Goal: Task Accomplishment & Management: Use online tool/utility

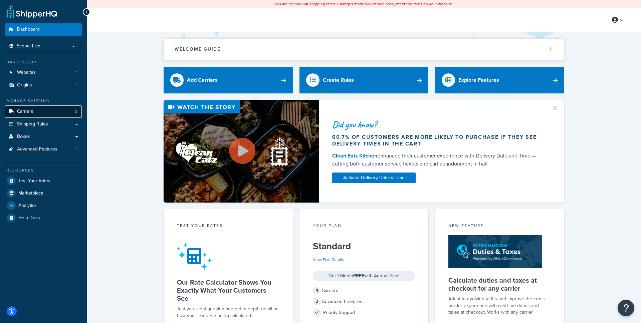
click at [36, 111] on link "Carriers 2" at bounding box center [43, 111] width 77 height 12
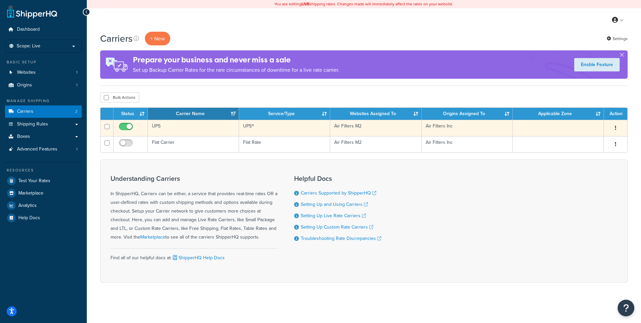
click at [616, 130] on icon "button" at bounding box center [615, 127] width 1 height 5
click at [594, 138] on link "Edit" at bounding box center [588, 142] width 53 height 14
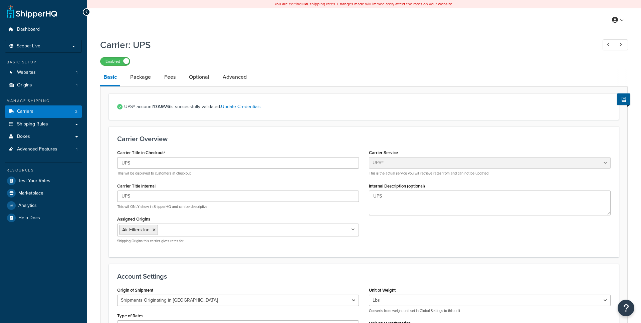
select select "ups"
select select "us"
click at [144, 74] on link "Package" at bounding box center [140, 77] width 27 height 16
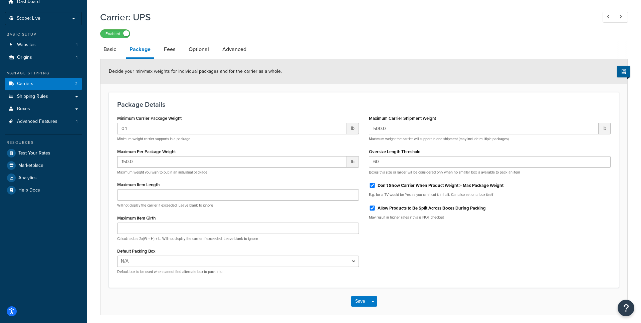
scroll to position [41, 0]
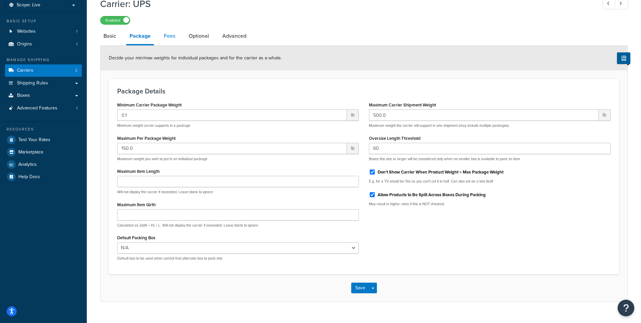
click at [170, 36] on link "Fees" at bounding box center [170, 36] width 18 height 16
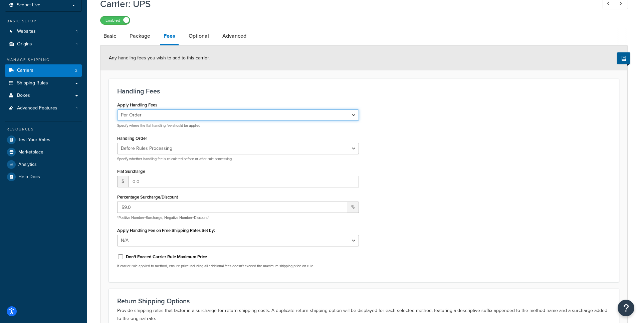
click at [267, 116] on select "Per Order Per Item Per Package" at bounding box center [238, 114] width 242 height 11
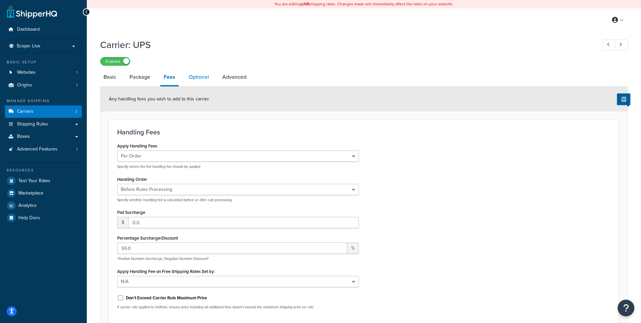
click at [199, 78] on link "Optional" at bounding box center [198, 77] width 27 height 16
select select "business"
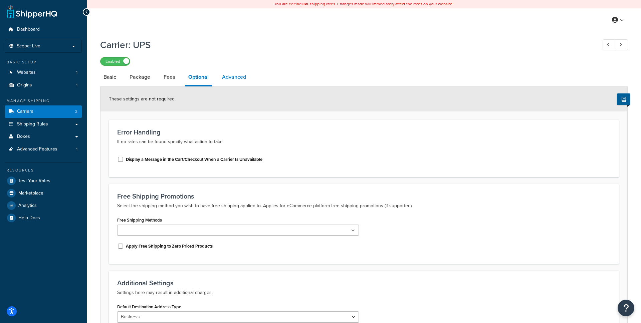
click at [235, 78] on link "Advanced" at bounding box center [234, 77] width 31 height 16
select select "false"
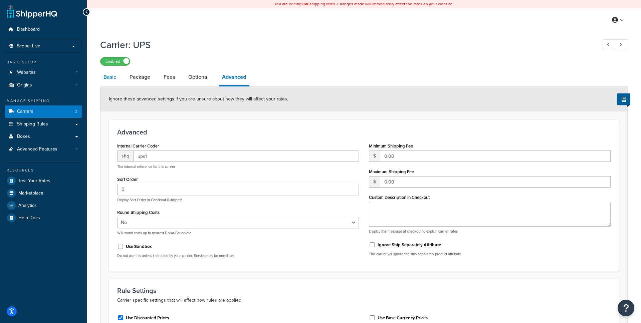
click at [112, 79] on link "Basic" at bounding box center [109, 77] width 19 height 16
select select "ups"
select select "us"
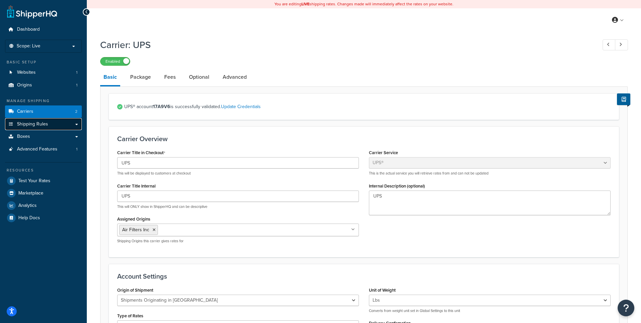
click at [53, 124] on link "Shipping Rules" at bounding box center [43, 124] width 77 height 12
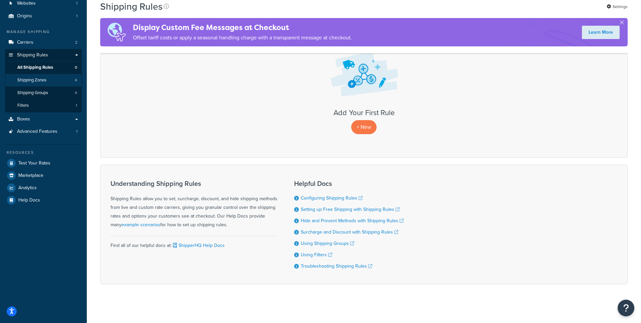
scroll to position [69, 0]
click at [46, 77] on span "Shipping Zones" at bounding box center [31, 80] width 29 height 6
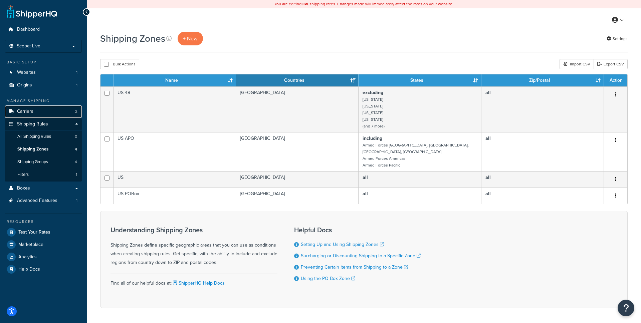
click at [40, 111] on link "Carriers 2" at bounding box center [43, 111] width 77 height 12
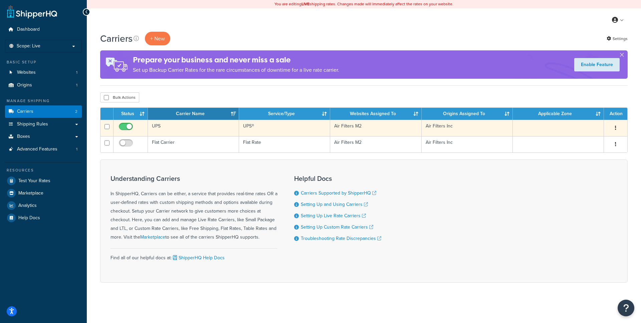
click at [615, 128] on icon "button" at bounding box center [615, 127] width 1 height 5
click at [592, 141] on link "Edit" at bounding box center [588, 142] width 53 height 14
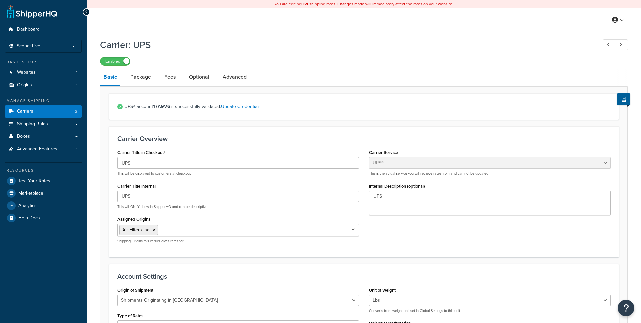
select select "ups"
select select "us"
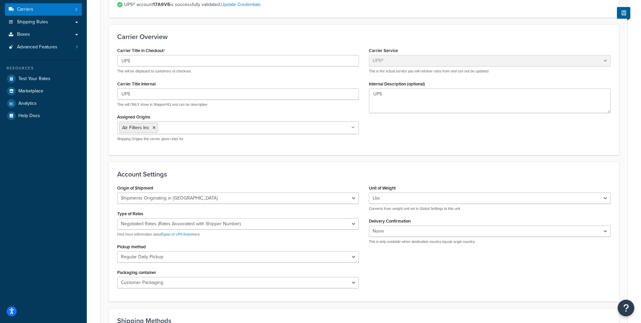
scroll to position [101, 0]
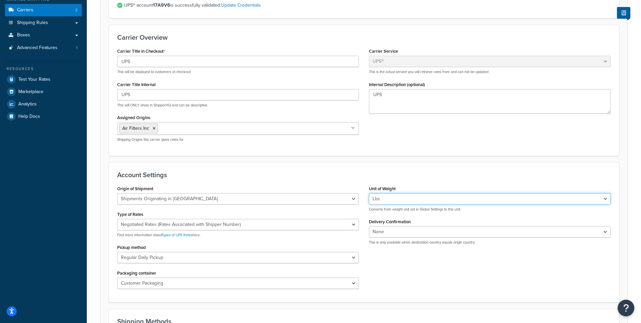
click at [414, 198] on select "Lbs Kgs Convert LBS to KG" at bounding box center [490, 198] width 242 height 11
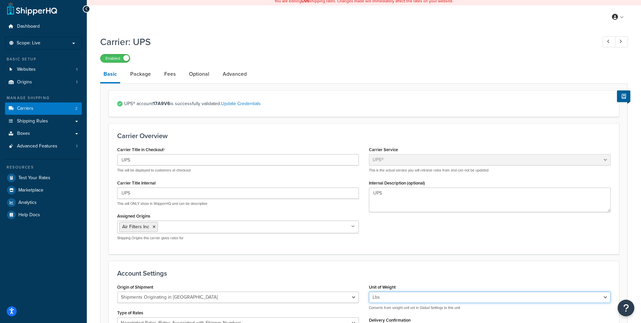
scroll to position [5, 0]
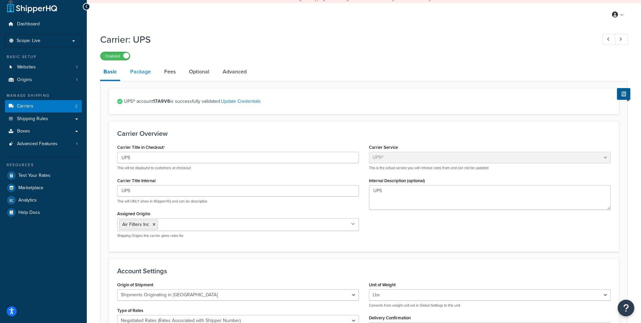
click at [141, 72] on link "Package" at bounding box center [140, 72] width 27 height 16
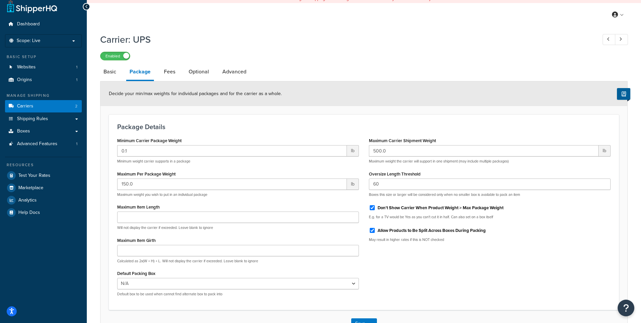
scroll to position [6, 0]
click at [201, 284] on select "N/A 26x11x17 21x11x21 22x11x21 26x11x21 11x3x11 11x5x11 21x3x11 25x3x11 31x3x11…" at bounding box center [238, 283] width 242 height 11
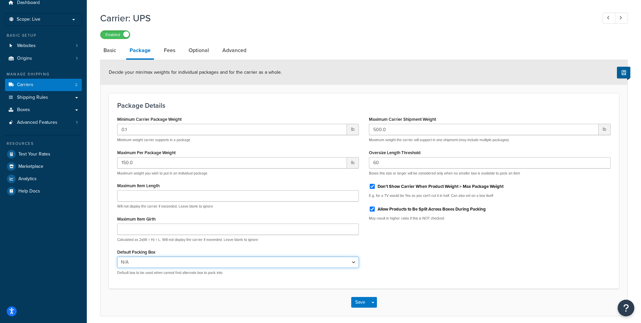
scroll to position [30, 0]
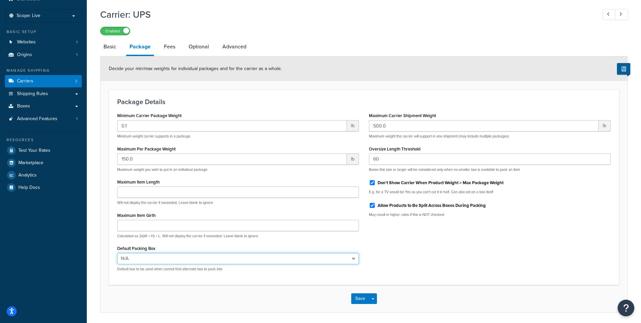
click at [213, 259] on select "N/A 26x11x17 21x11x21 22x11x21 26x11x21 11x3x11 11x5x11 21x3x11 25x3x11 31x3x11…" at bounding box center [238, 258] width 242 height 11
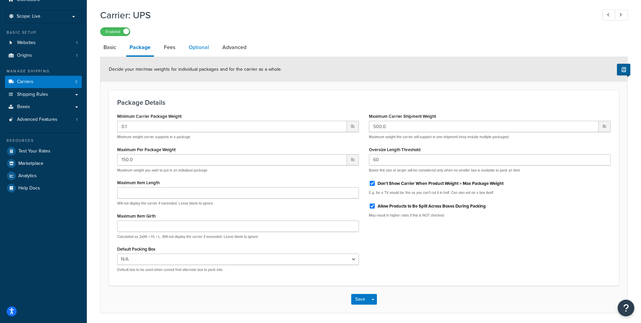
click at [194, 49] on link "Optional" at bounding box center [198, 47] width 27 height 16
select select "business"
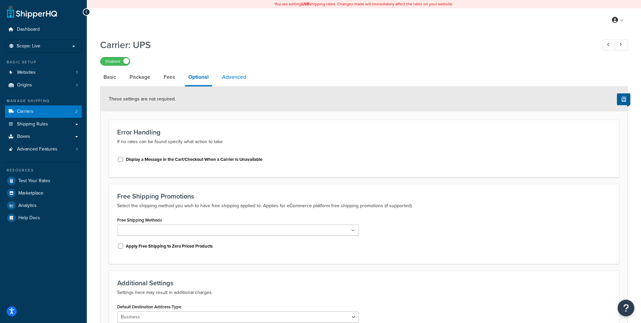
click at [242, 78] on link "Advanced" at bounding box center [234, 77] width 31 height 16
select select "false"
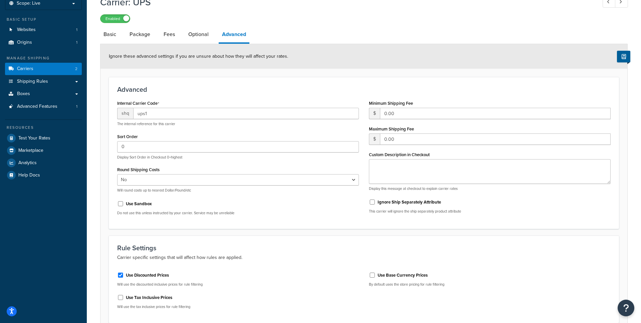
scroll to position [38, 0]
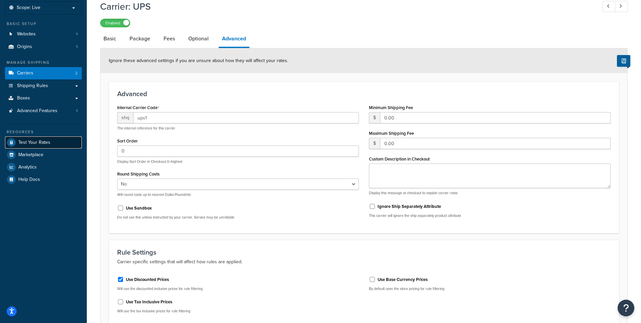
click at [41, 143] on span "Test Your Rates" at bounding box center [34, 143] width 32 height 6
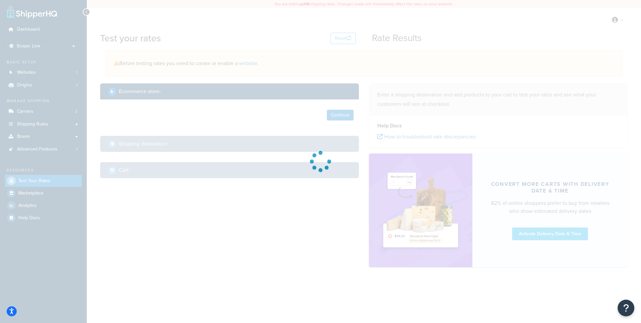
select select "TX"
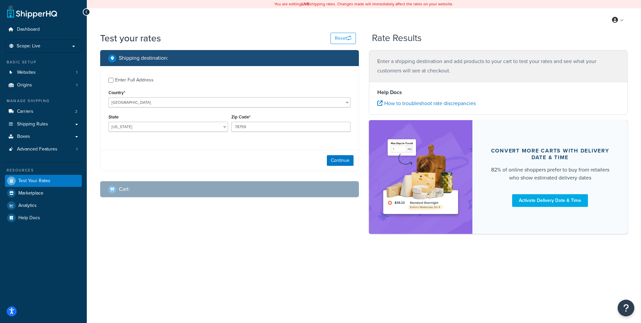
click at [123, 82] on div "Enter Full Address" at bounding box center [134, 79] width 38 height 9
click at [113, 82] on input "Enter Full Address" at bounding box center [110, 80] width 5 height 5
checkbox input "true"
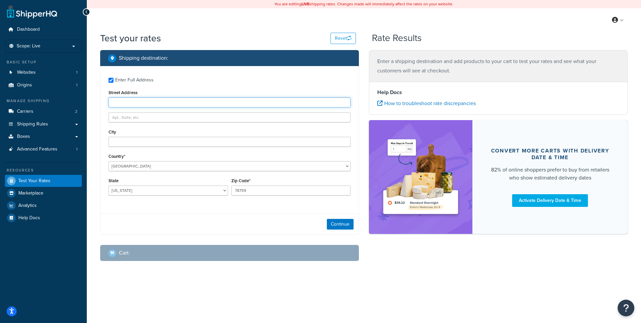
click at [135, 103] on input "Street Address" at bounding box center [229, 102] width 242 height 10
type input "[STREET_ADDRESS]"
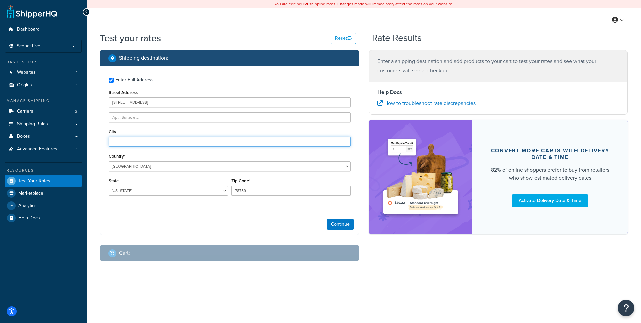
type input "Houston"
click at [342, 224] on button "Continue" at bounding box center [340, 224] width 27 height 11
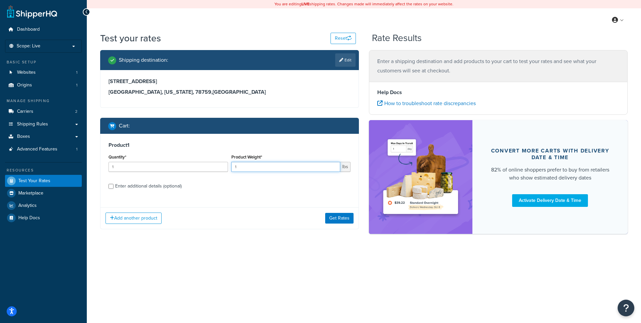
click at [246, 166] on input "1" at bounding box center [285, 167] width 109 height 10
type input "10"
click at [338, 215] on button "Get Rates" at bounding box center [339, 218] width 28 height 11
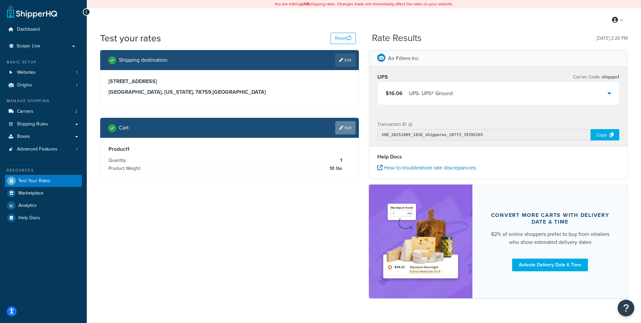
click at [340, 126] on icon at bounding box center [341, 128] width 4 height 4
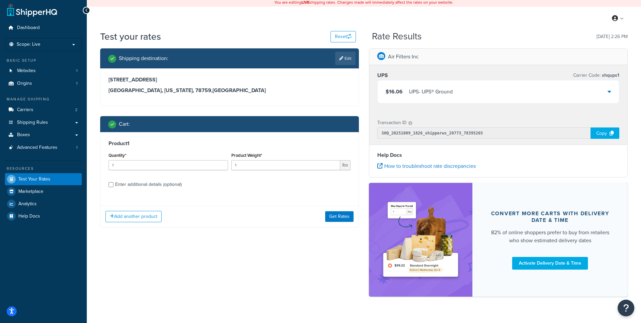
scroll to position [5, 0]
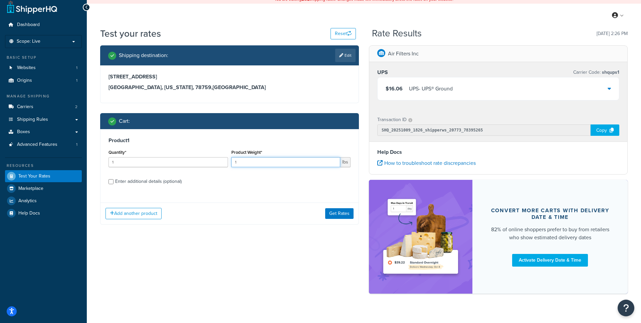
click at [275, 165] on input "1" at bounding box center [285, 162] width 109 height 10
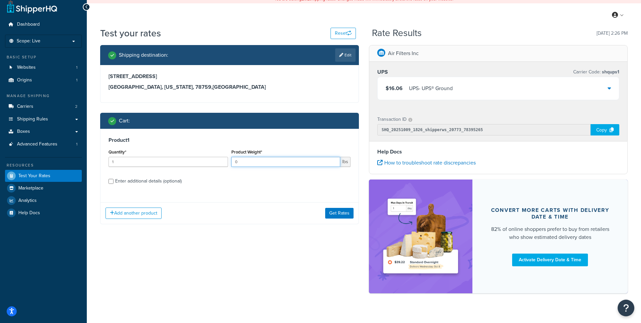
drag, startPoint x: 275, startPoint y: 165, endPoint x: 226, endPoint y: 162, distance: 49.5
click at [226, 162] on div "Quantity* 1 Product Weight* 0 lbs" at bounding box center [229, 159] width 245 height 24
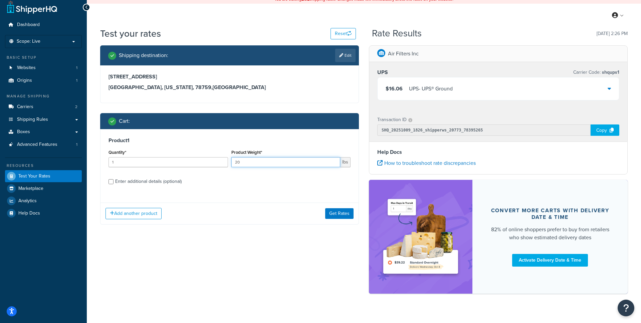
scroll to position [10, 0]
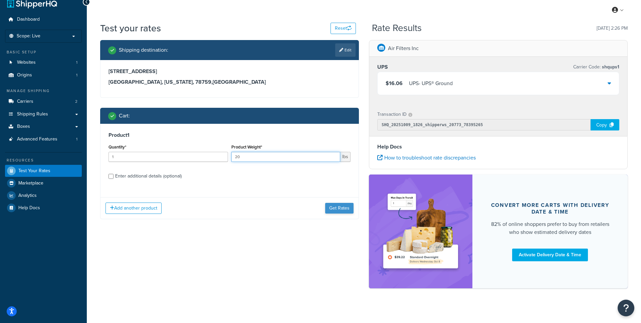
type input "20"
click at [338, 208] on button "Get Rates" at bounding box center [339, 208] width 28 height 11
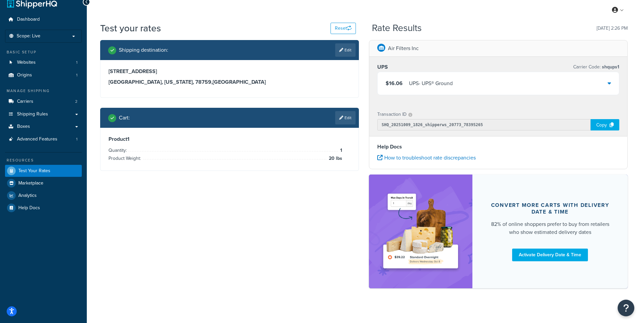
scroll to position [0, 0]
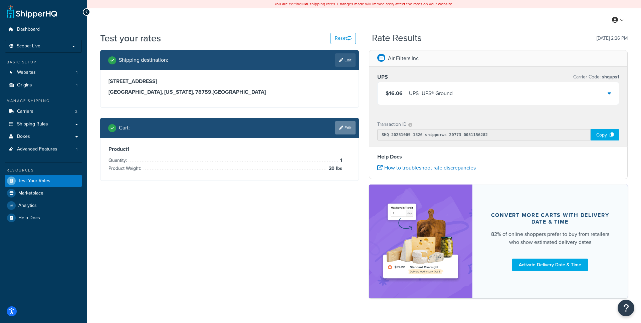
click at [337, 128] on link "Edit" at bounding box center [345, 127] width 20 height 13
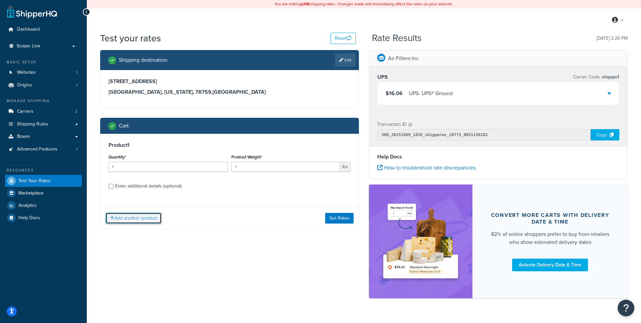
click at [144, 218] on button "Add another product" at bounding box center [133, 218] width 56 height 11
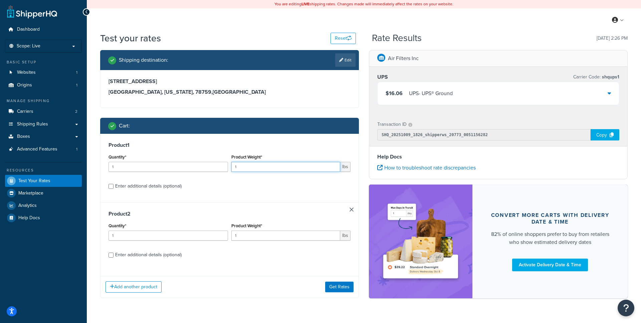
click at [248, 168] on input "1" at bounding box center [285, 167] width 109 height 10
type input "10"
drag, startPoint x: 244, startPoint y: 236, endPoint x: 218, endPoint y: 235, distance: 26.0
click at [218, 235] on div "Quantity* 1 Product Weight* 1 lbs" at bounding box center [229, 233] width 245 height 24
type input "2"
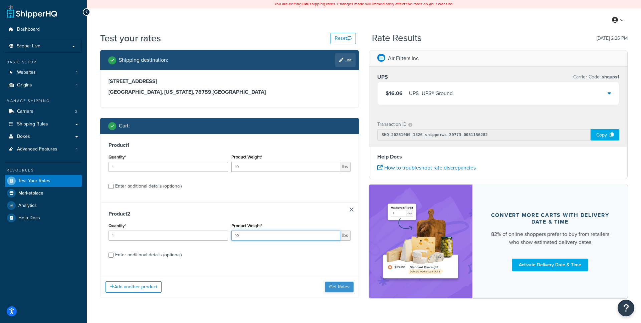
type input "10"
click at [333, 285] on button "Get Rates" at bounding box center [339, 287] width 28 height 11
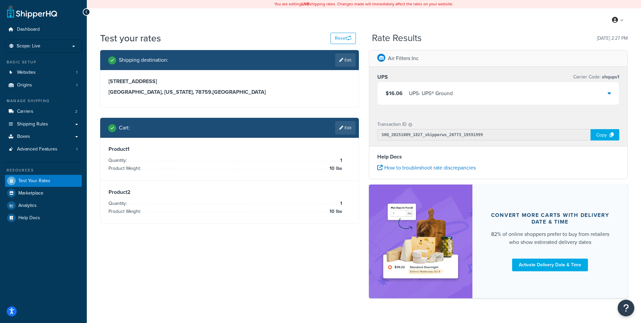
scroll to position [9, 0]
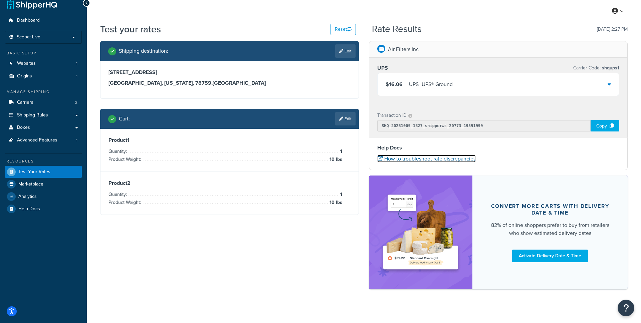
click at [468, 160] on link "How to troubleshoot rate discrepancies" at bounding box center [426, 159] width 98 height 8
click at [610, 85] on icon at bounding box center [608, 83] width 3 height 5
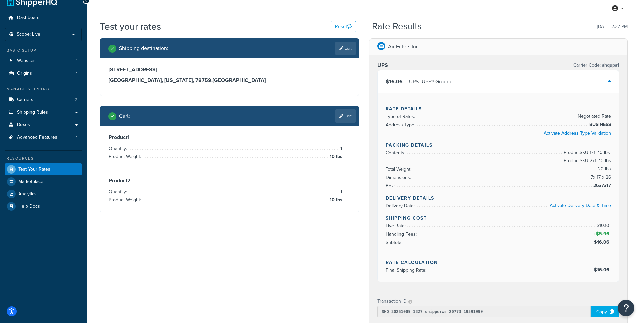
scroll to position [12, 0]
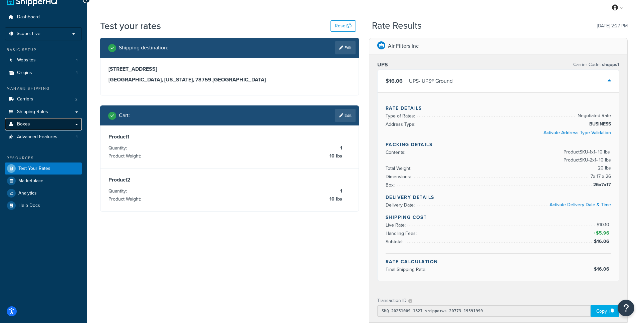
click at [41, 123] on link "Boxes" at bounding box center [43, 124] width 77 height 12
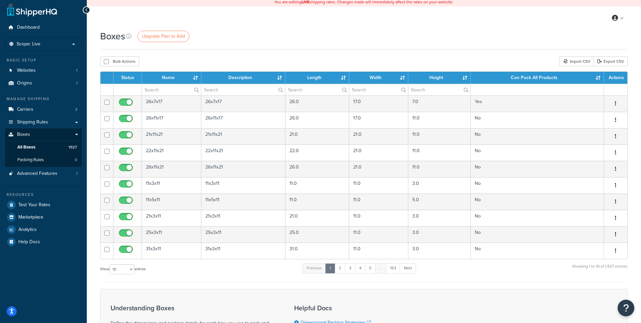
scroll to position [3, 0]
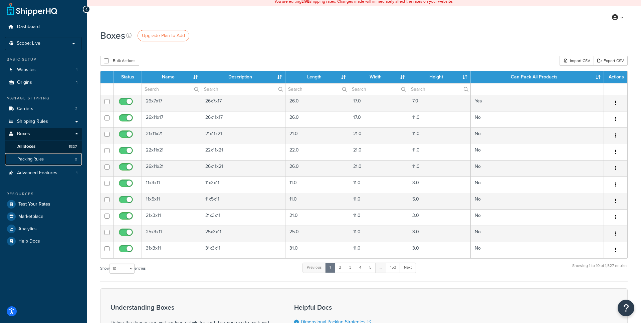
click at [37, 158] on span "Packing Rules" at bounding box center [30, 160] width 26 height 6
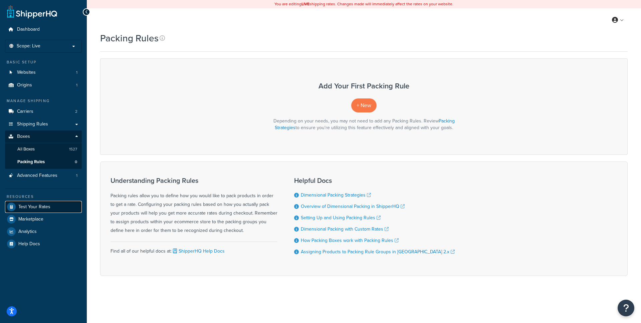
click at [27, 205] on span "Test Your Rates" at bounding box center [34, 207] width 32 height 6
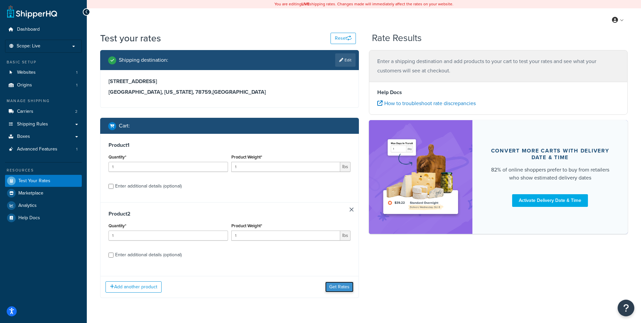
click at [338, 286] on button "Get Rates" at bounding box center [339, 287] width 28 height 11
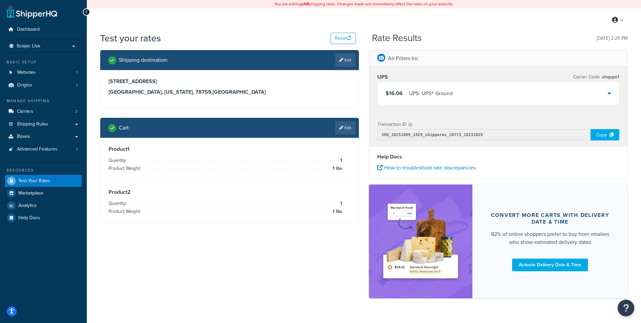
click at [609, 91] on icon at bounding box center [608, 92] width 3 height 5
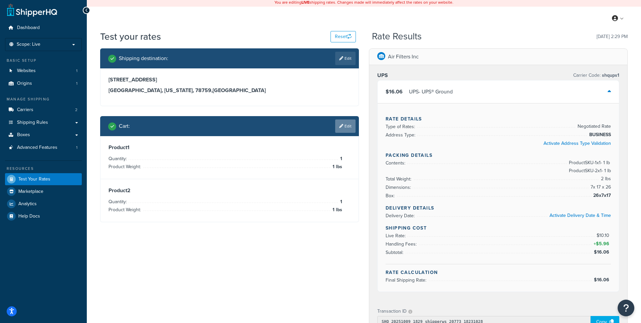
click at [341, 126] on icon at bounding box center [341, 126] width 4 height 4
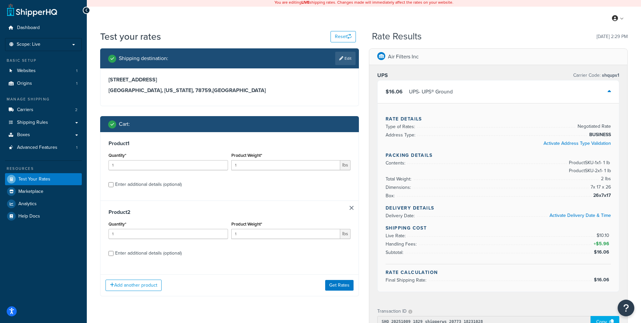
click at [174, 183] on div "Enter additional details (optional)" at bounding box center [148, 184] width 66 height 9
click at [113, 183] on input "Enter additional details (optional)" at bounding box center [110, 184] width 5 height 5
checkbox input "true"
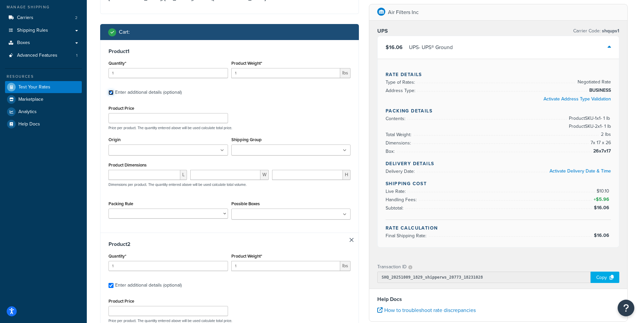
scroll to position [94, 0]
click at [181, 176] on span "L" at bounding box center [183, 175] width 7 height 10
click at [157, 175] on input "number" at bounding box center [144, 175] width 72 height 10
drag, startPoint x: 152, startPoint y: 175, endPoint x: 100, endPoint y: 173, distance: 51.8
click at [100, 173] on div "Product 1 Quantity* 1 Product Weight* 1 lbs Enter additional details (optional)…" at bounding box center [229, 136] width 258 height 193
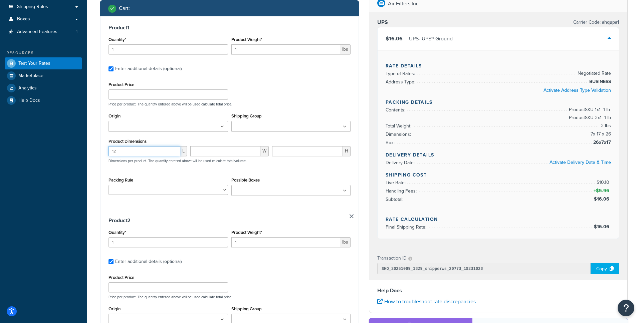
scroll to position [118, 0]
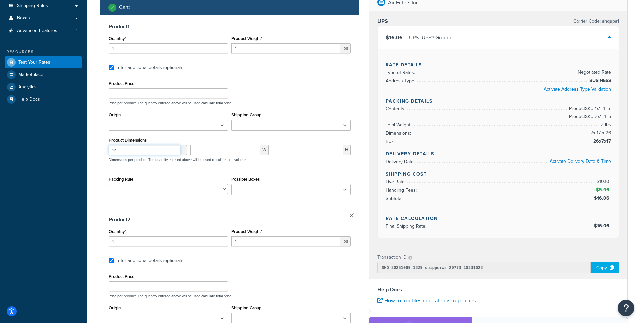
type input "12"
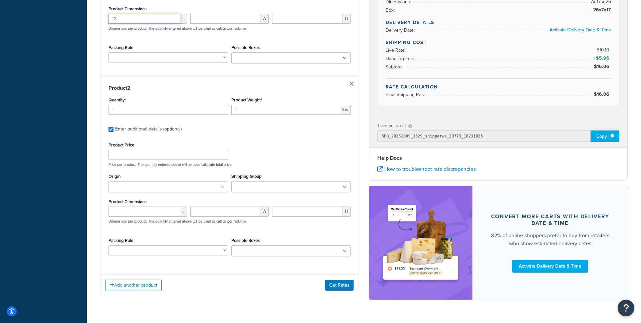
scroll to position [268, 0]
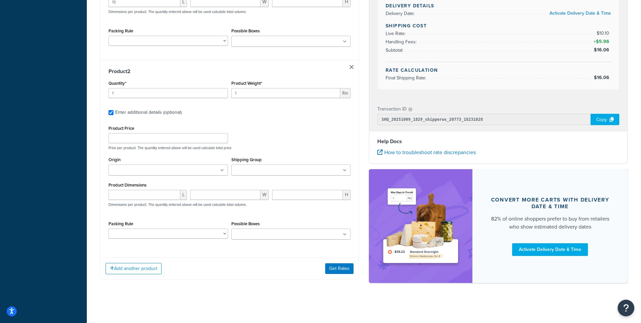
click at [350, 65] on link at bounding box center [351, 67] width 4 height 4
checkbox input "false"
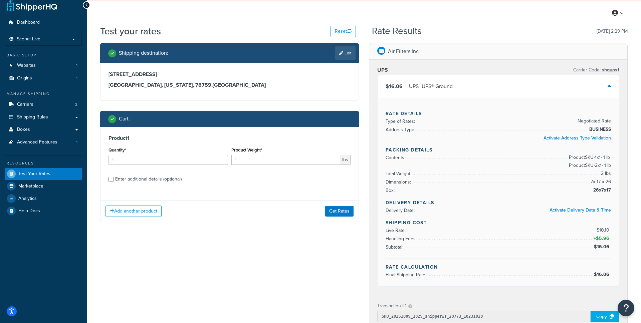
scroll to position [6, 0]
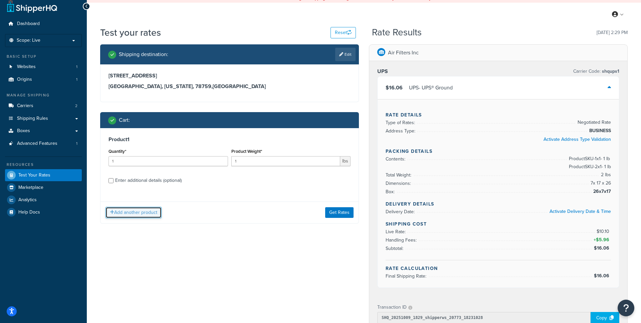
click at [151, 209] on button "Add another product" at bounding box center [133, 212] width 56 height 11
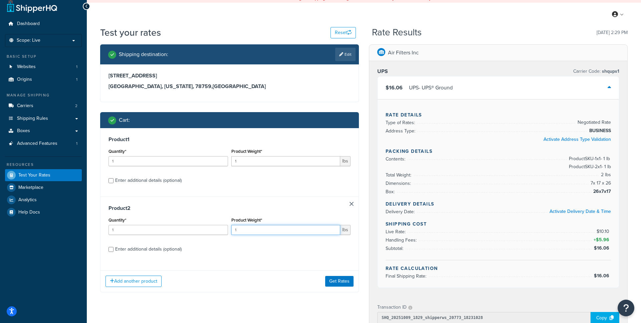
click at [258, 231] on input "1" at bounding box center [285, 230] width 109 height 10
type input "20"
click at [152, 229] on input "1" at bounding box center [167, 230] width 119 height 10
type input "3"
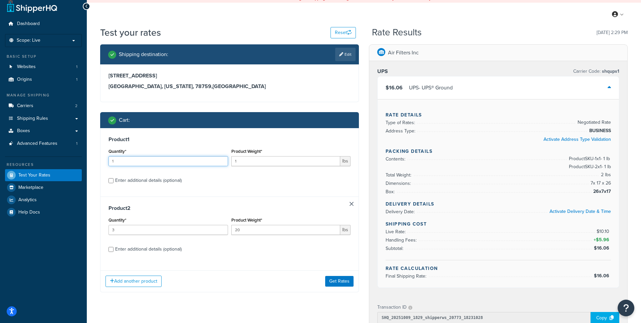
drag, startPoint x: 121, startPoint y: 161, endPoint x: 103, endPoint y: 158, distance: 18.5
click at [103, 158] on div "Product 1 Quantity* 1 Product Weight* 1 lbs Enter additional details (optional)" at bounding box center [229, 162] width 258 height 68
type input "5"
click at [254, 163] on input "1" at bounding box center [285, 161] width 109 height 10
type input "12"
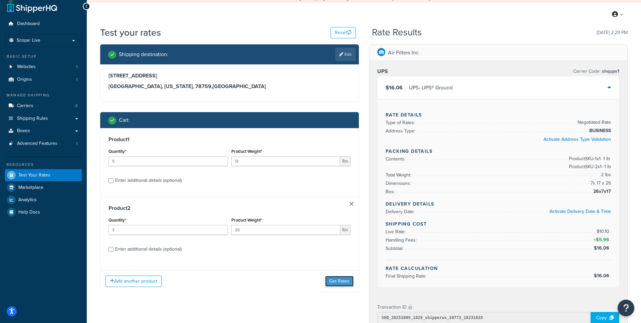
click at [336, 279] on button "Get Rates" at bounding box center [339, 281] width 28 height 11
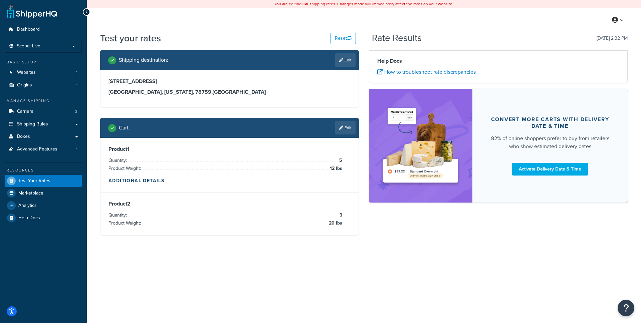
scroll to position [0, 0]
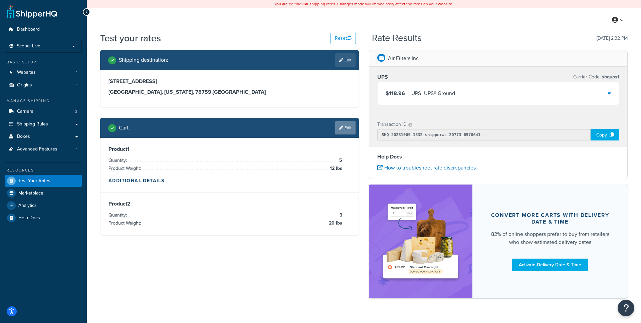
click at [341, 126] on icon at bounding box center [341, 128] width 4 height 4
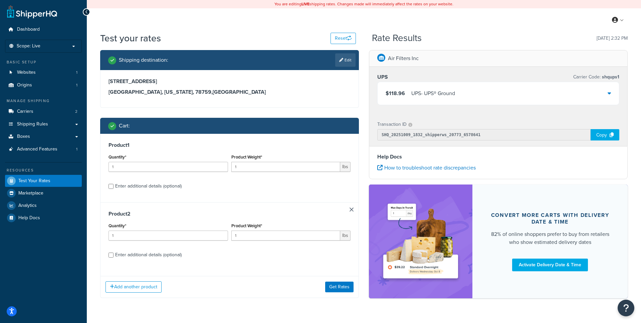
scroll to position [19, 0]
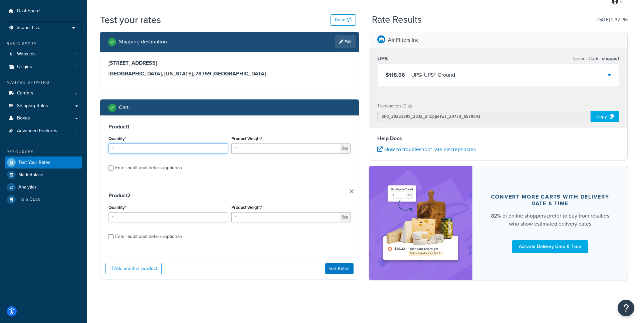
click at [179, 150] on input "1" at bounding box center [167, 148] width 119 height 10
type input "12"
click at [168, 219] on input "1" at bounding box center [167, 217] width 119 height 10
type input "20"
click at [340, 269] on button "Get Rates" at bounding box center [339, 268] width 28 height 11
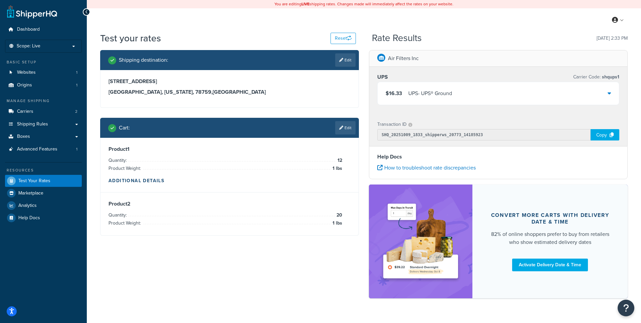
scroll to position [0, 0]
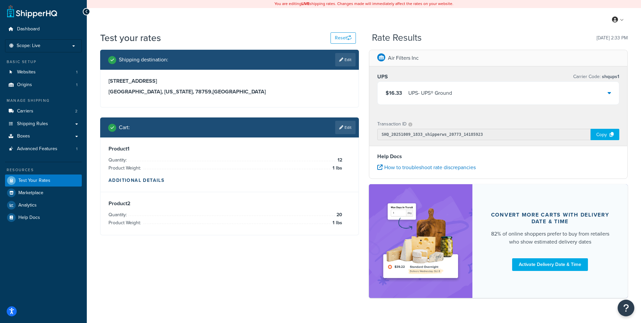
click at [339, 129] on link "Edit" at bounding box center [345, 127] width 20 height 13
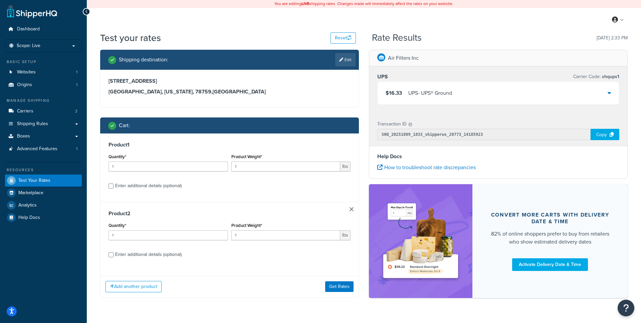
scroll to position [19, 0]
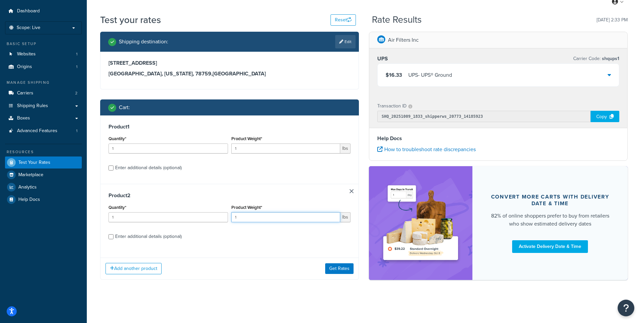
click at [282, 219] on input "1" at bounding box center [285, 217] width 109 height 10
type input "12"
click at [262, 151] on input "1" at bounding box center [285, 148] width 109 height 10
drag, startPoint x: 255, startPoint y: 150, endPoint x: 234, endPoint y: 149, distance: 21.0
click at [235, 149] on input "15" at bounding box center [285, 148] width 109 height 10
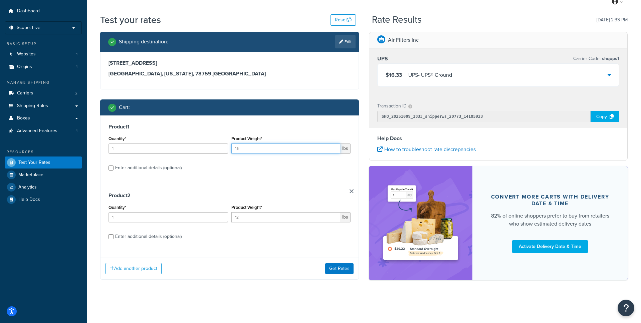
type input "1"
drag, startPoint x: 244, startPoint y: 218, endPoint x: 221, endPoint y: 218, distance: 23.7
click at [221, 218] on div "Quantity* 1 Product Weight* 12 lbs" at bounding box center [229, 215] width 245 height 24
type input "1"
click at [176, 217] on input "1" at bounding box center [167, 217] width 119 height 10
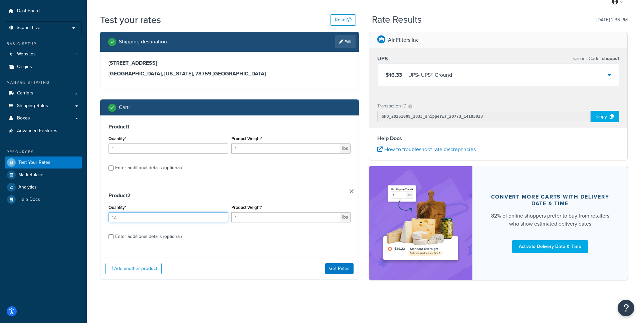
type input "12"
click at [137, 151] on input "1" at bounding box center [167, 148] width 119 height 10
type input "15"
click at [341, 267] on button "Get Rates" at bounding box center [339, 268] width 28 height 11
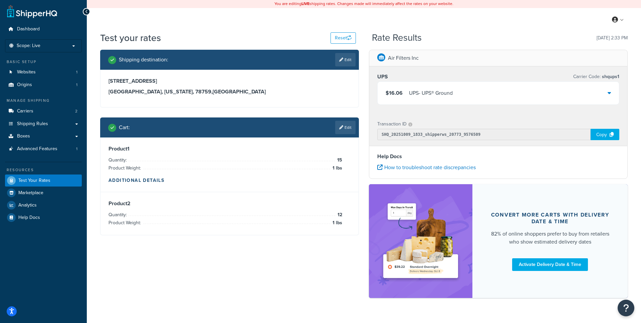
scroll to position [0, 0]
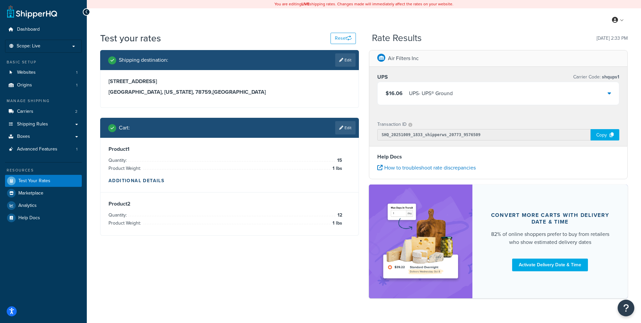
click at [607, 93] on div "$16.06 UPS - UPS® Ground" at bounding box center [497, 93] width 241 height 23
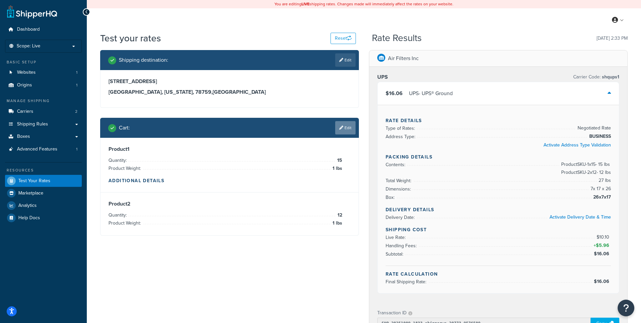
click at [345, 126] on link "Edit" at bounding box center [345, 127] width 20 height 13
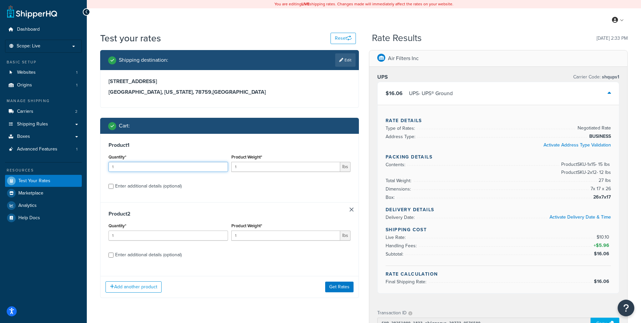
click at [161, 169] on input "1" at bounding box center [167, 167] width 119 height 10
type input "14"
click at [149, 234] on input "1" at bounding box center [167, 236] width 119 height 10
click at [149, 234] on input "4" at bounding box center [167, 236] width 119 height 10
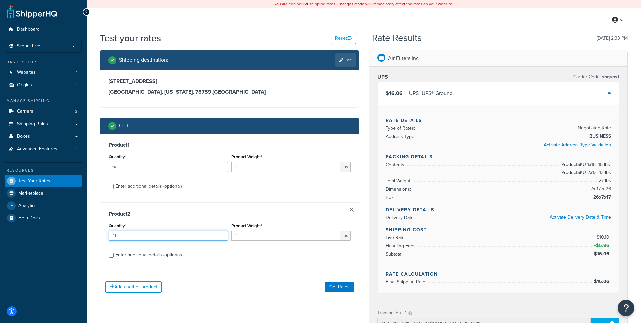
type input "4"
type input "20"
click at [144, 286] on button "Add another product" at bounding box center [133, 286] width 56 height 11
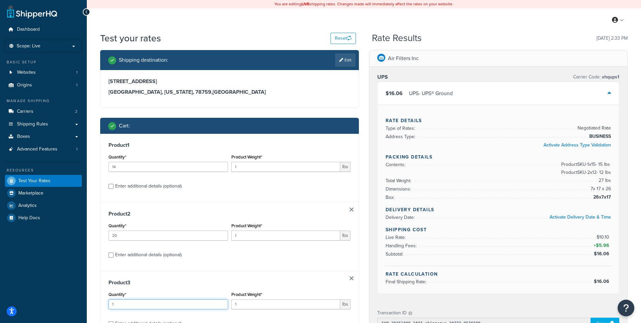
click at [153, 303] on input "1" at bounding box center [167, 304] width 119 height 10
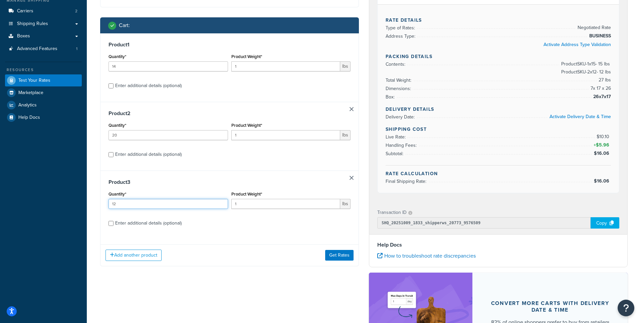
scroll to position [104, 0]
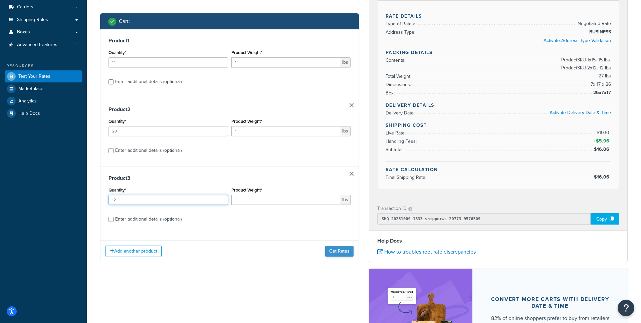
type input "12"
click at [340, 251] on button "Get Rates" at bounding box center [339, 251] width 28 height 11
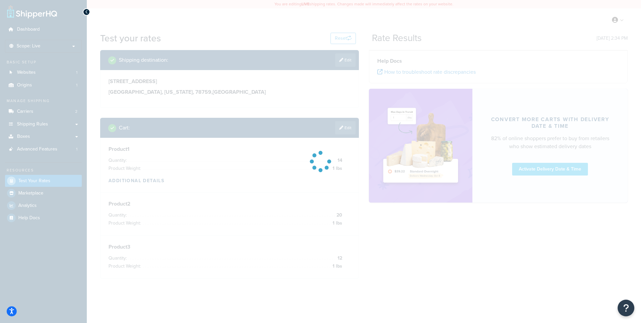
scroll to position [0, 0]
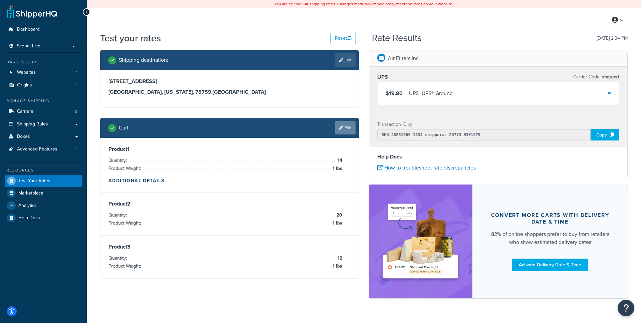
click at [341, 128] on icon at bounding box center [341, 128] width 4 height 4
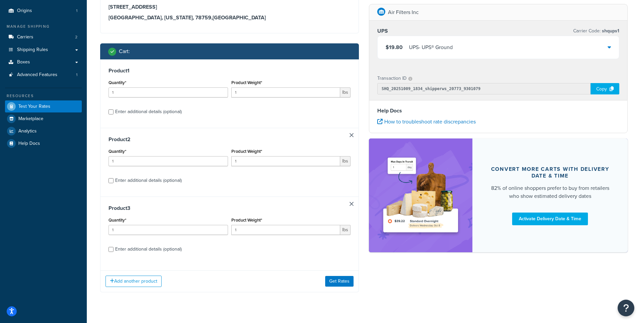
scroll to position [88, 0]
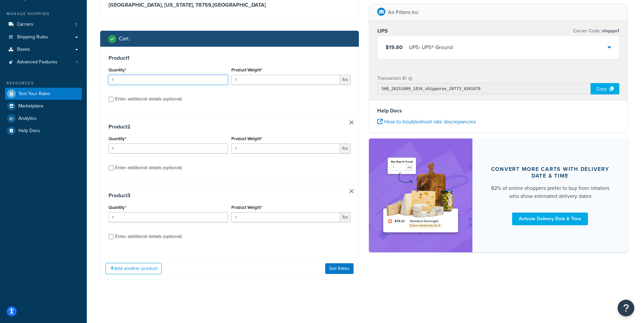
click at [176, 78] on input "1" at bounding box center [167, 80] width 119 height 10
type input "12"
click at [146, 148] on input "1" at bounding box center [167, 148] width 119 height 10
type input "11"
click at [130, 219] on input "1" at bounding box center [167, 217] width 119 height 10
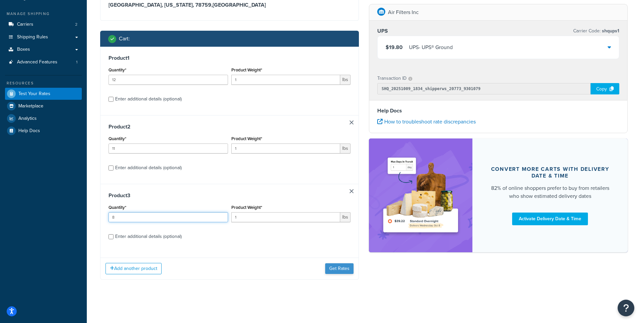
type input "8"
click at [336, 264] on button "Get Rates" at bounding box center [339, 268] width 28 height 11
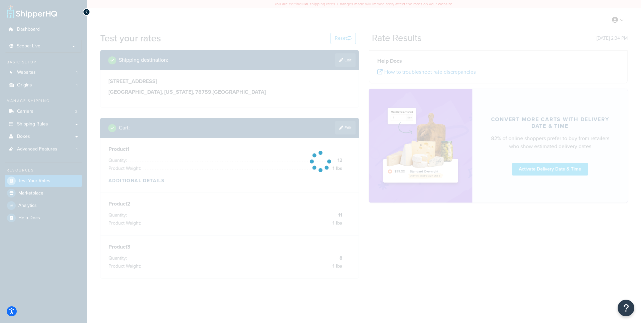
scroll to position [0, 0]
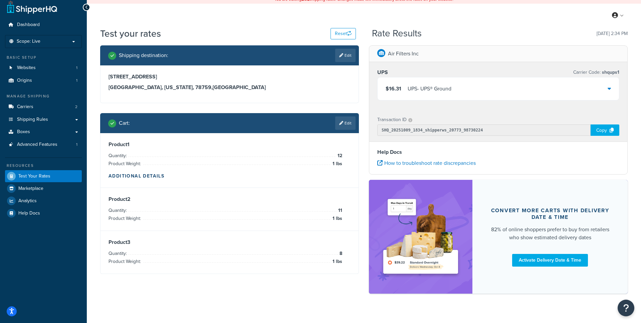
click at [608, 89] on icon at bounding box center [608, 88] width 3 height 5
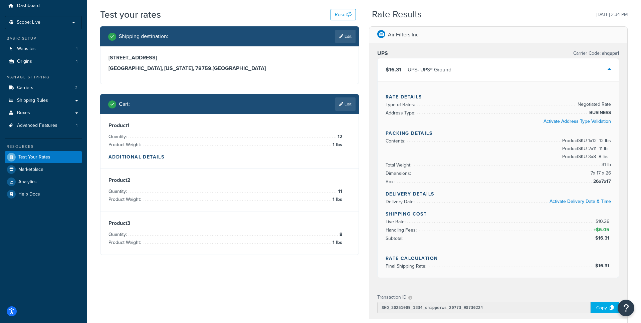
scroll to position [24, 0]
